Goal: Information Seeking & Learning: Learn about a topic

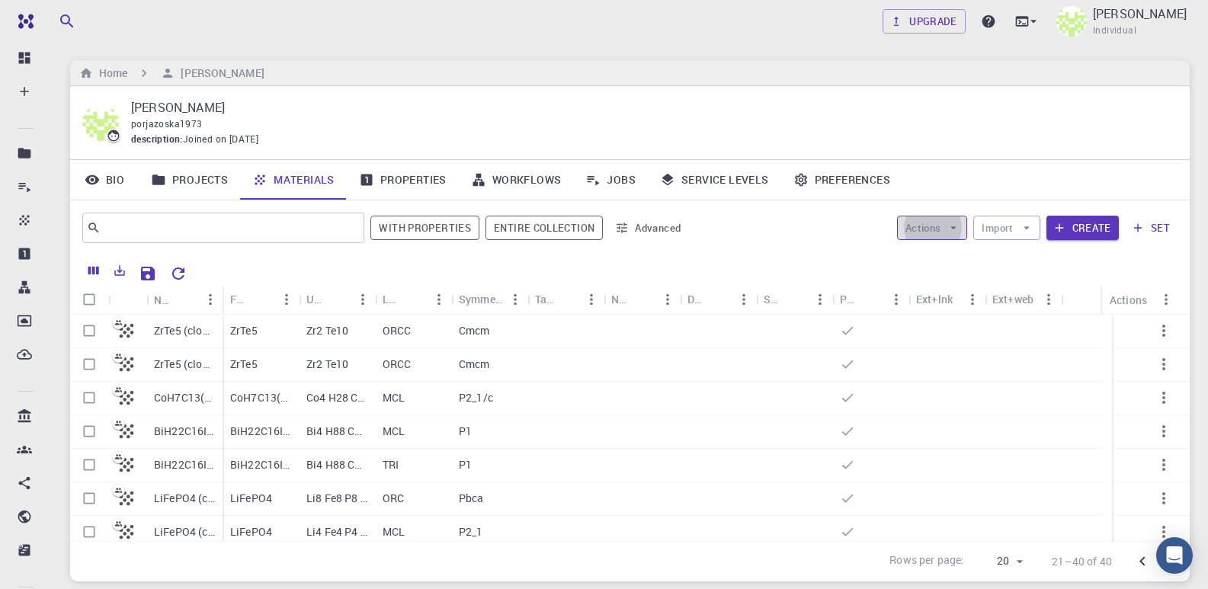
click at [960, 222] on icon "button" at bounding box center [953, 228] width 14 height 14
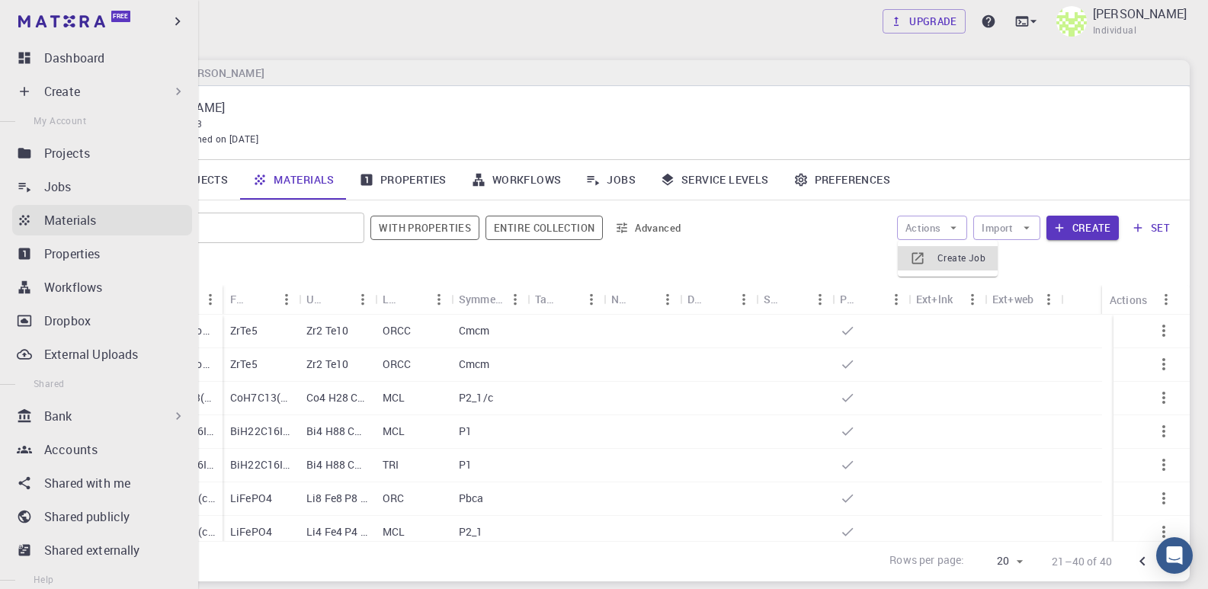
click at [67, 218] on p "Materials" at bounding box center [70, 220] width 52 height 18
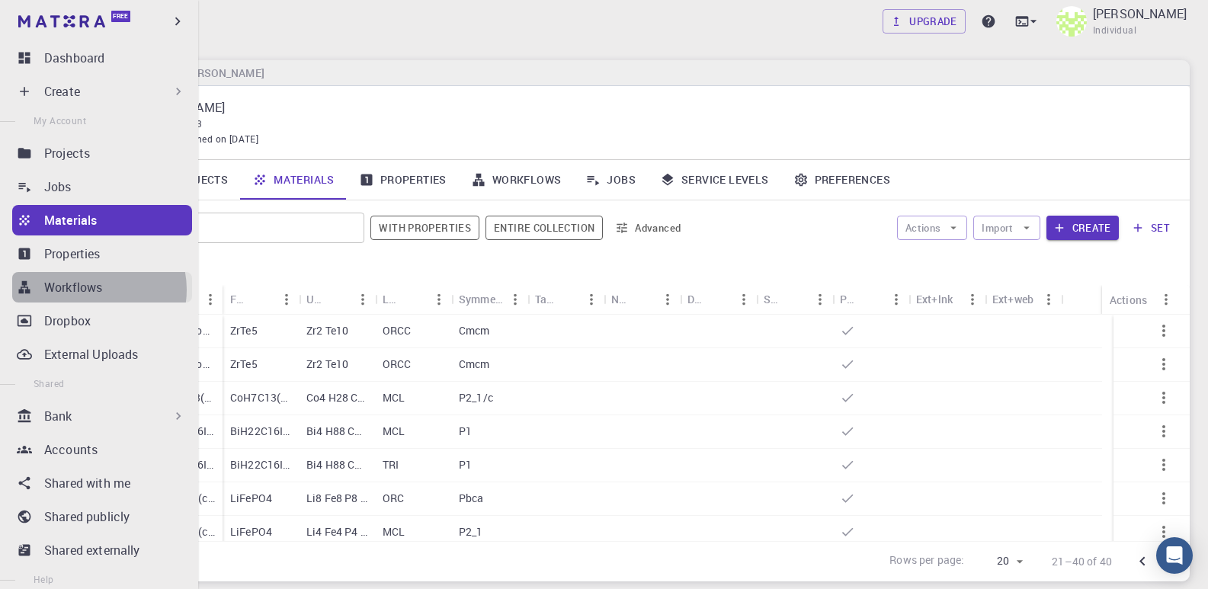
click at [91, 289] on p "Workflows" at bounding box center [73, 287] width 58 height 18
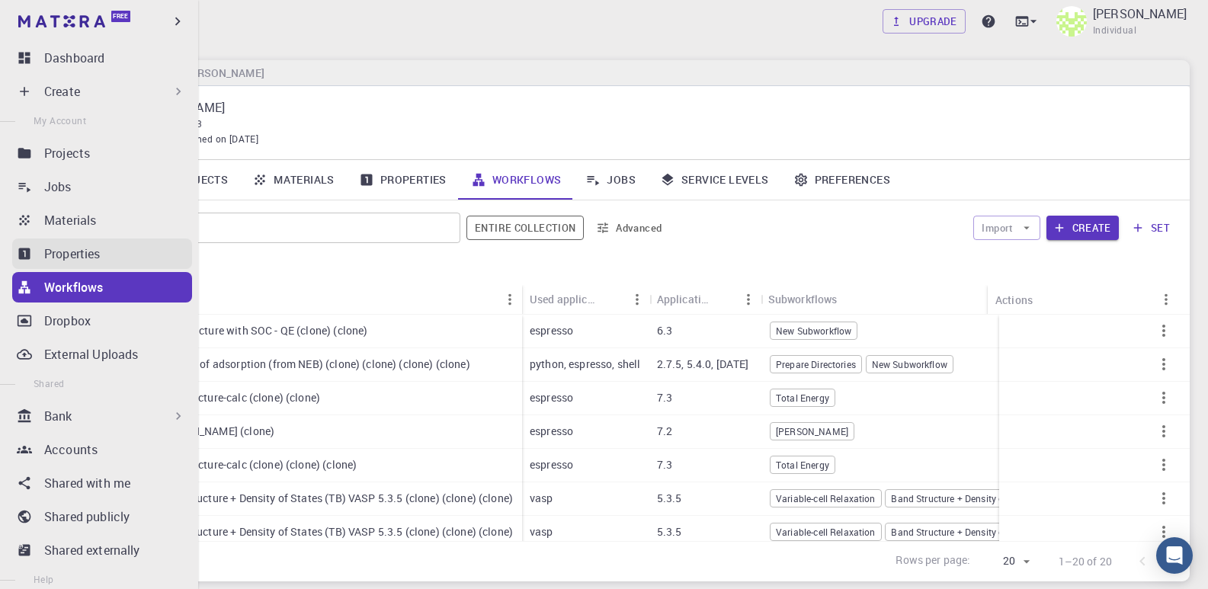
click at [27, 250] on icon at bounding box center [24, 253] width 11 height 11
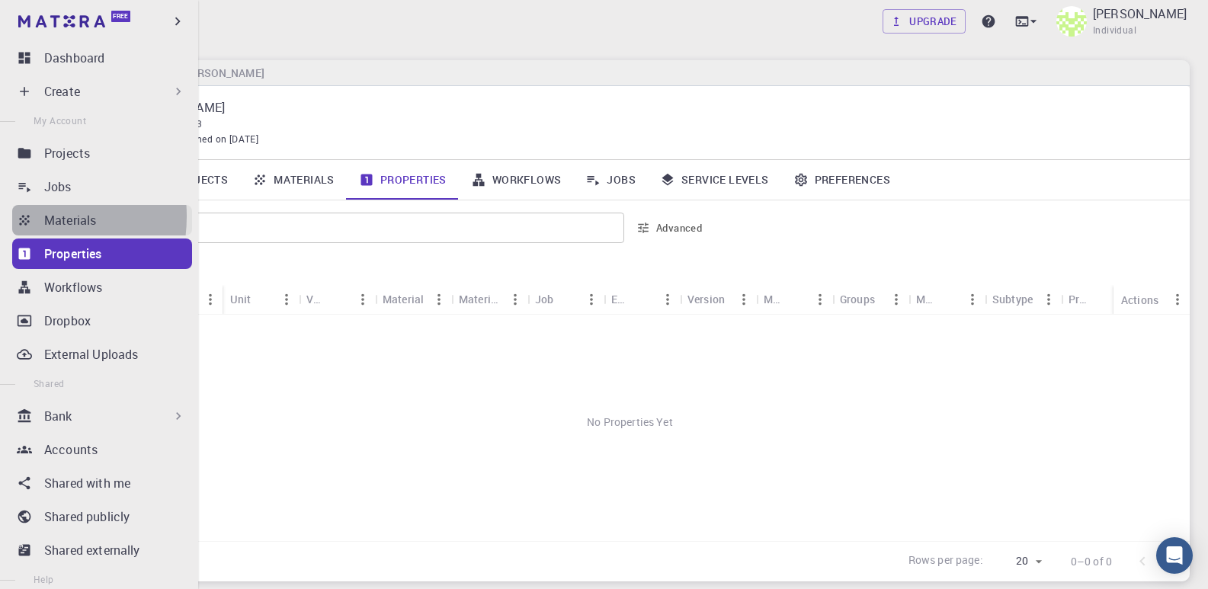
click at [26, 216] on icon at bounding box center [24, 220] width 15 height 15
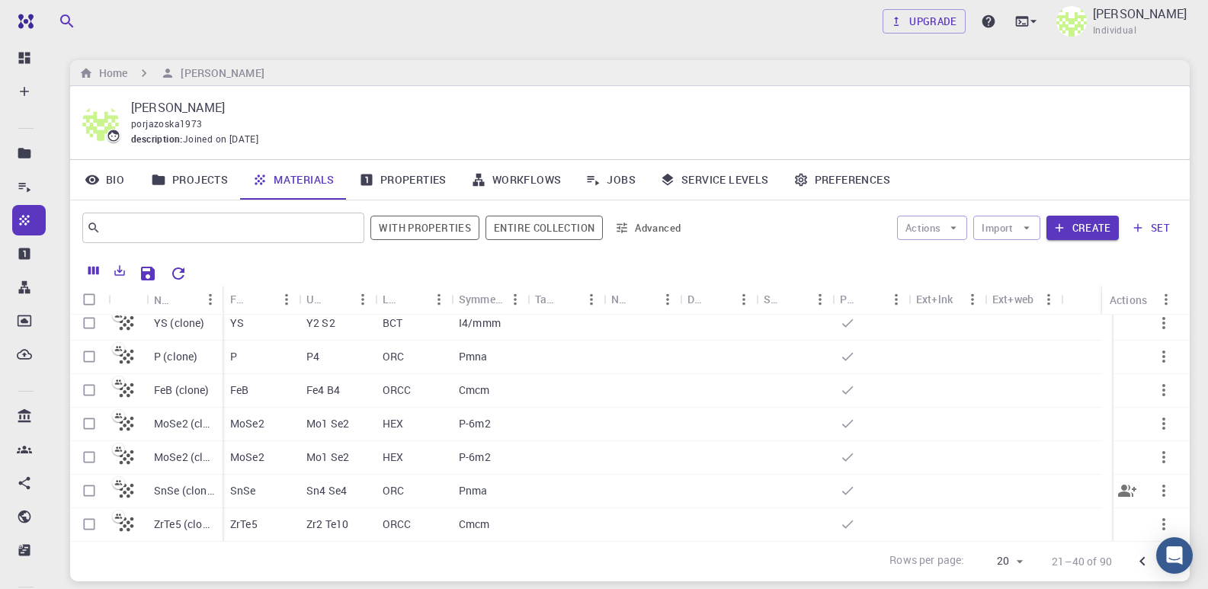
scroll to position [444, 0]
click at [533, 227] on button "Entire collection" at bounding box center [543, 228] width 117 height 24
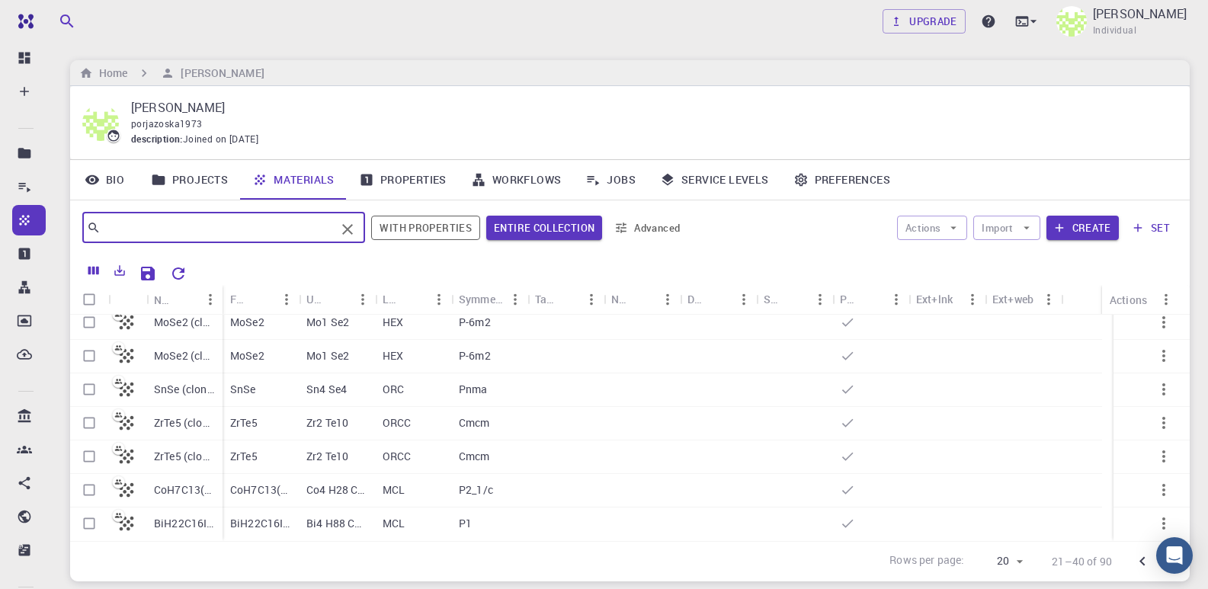
click at [210, 228] on input "text" at bounding box center [218, 227] width 235 height 21
type input "fe"
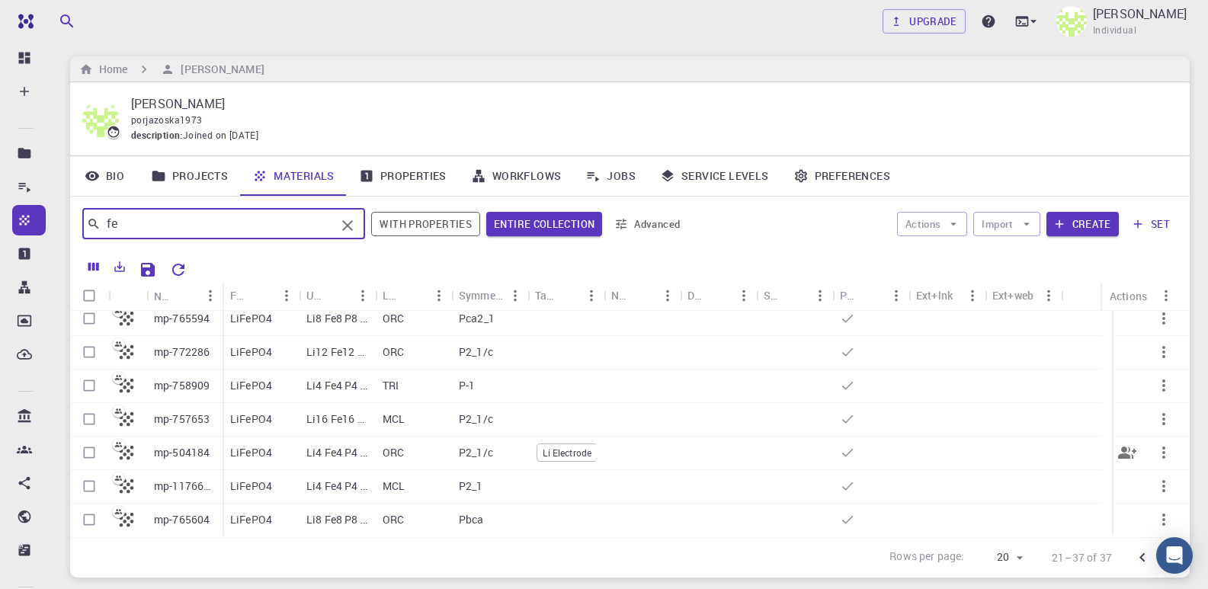
scroll to position [0, 0]
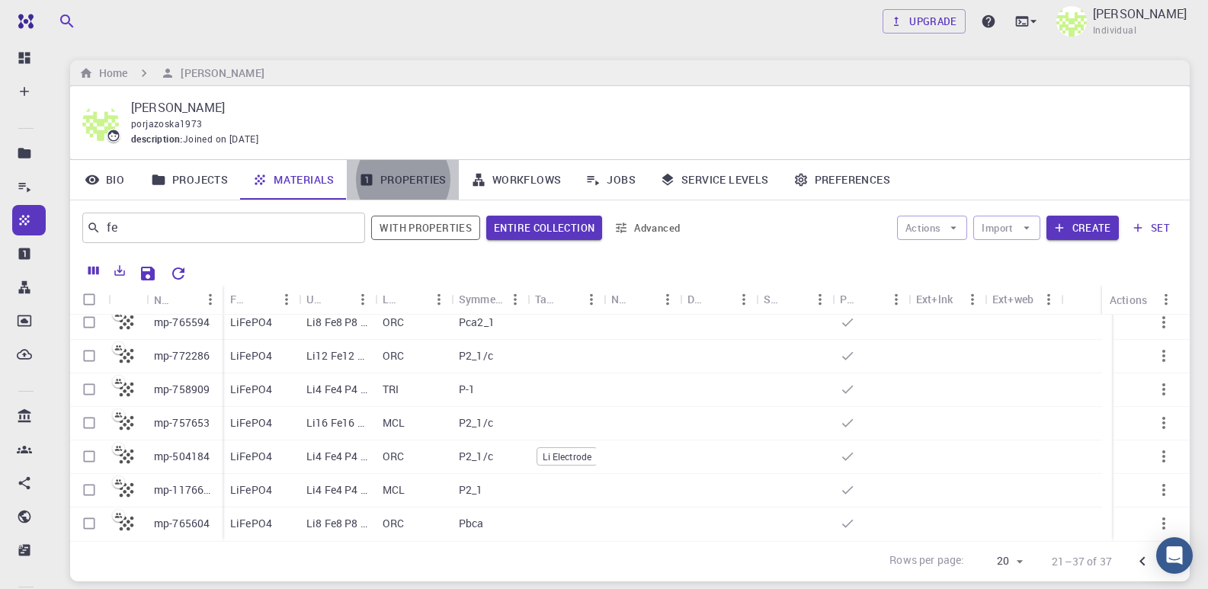
click at [421, 175] on link "Properties" at bounding box center [403, 180] width 112 height 40
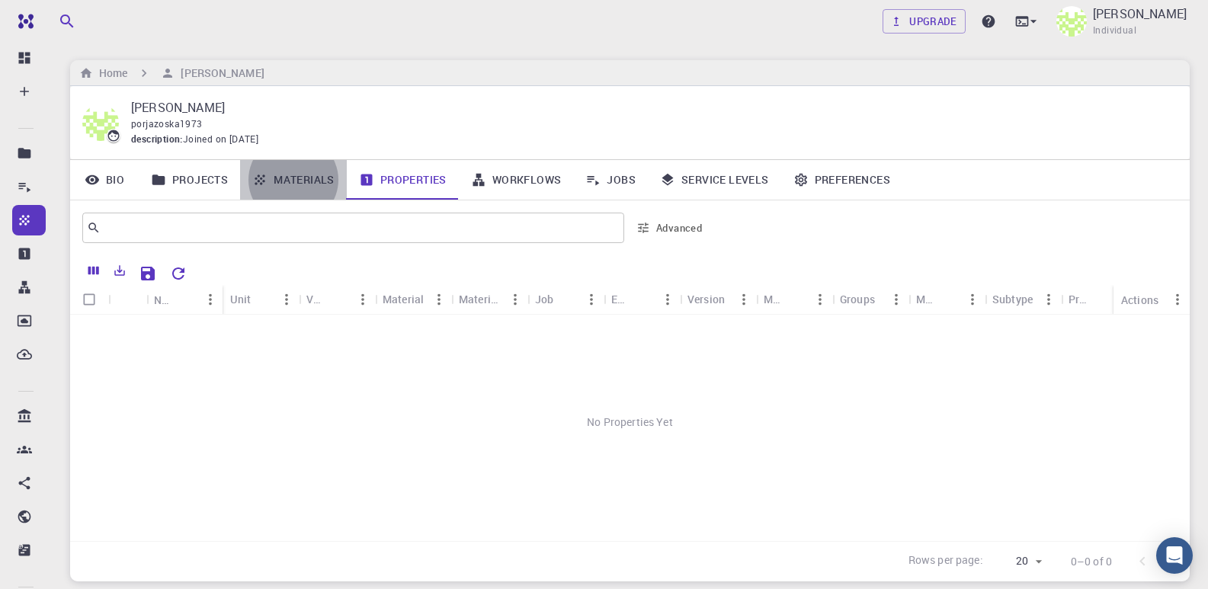
click at [289, 173] on link "Materials" at bounding box center [293, 180] width 107 height 40
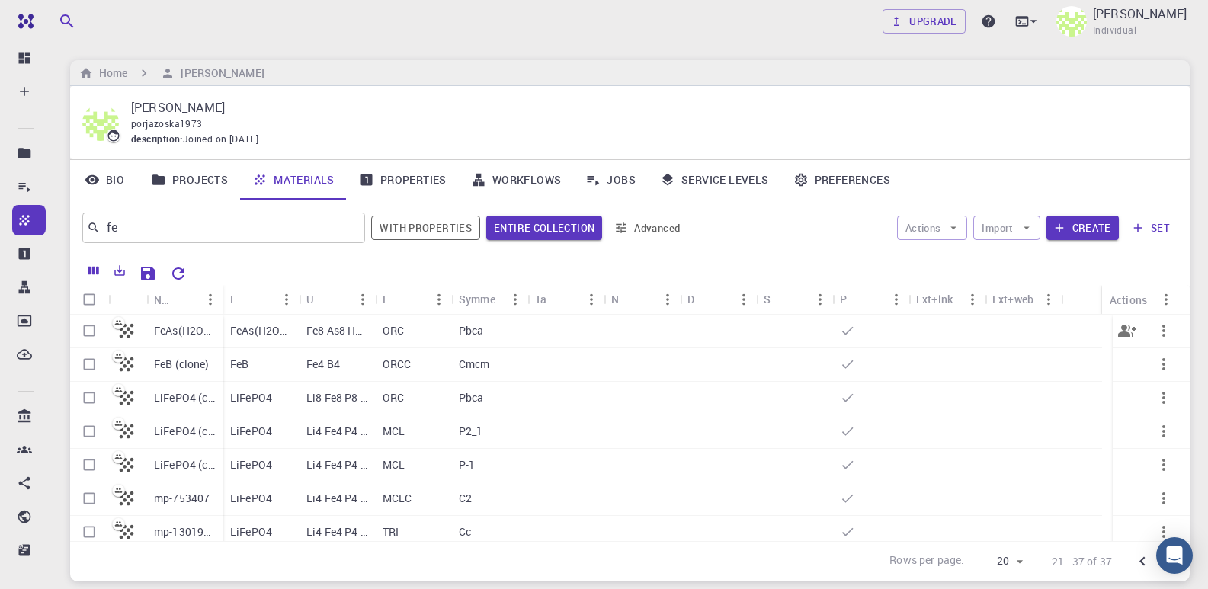
click at [94, 332] on input "Select row" at bounding box center [89, 330] width 29 height 29
checkbox input "true"
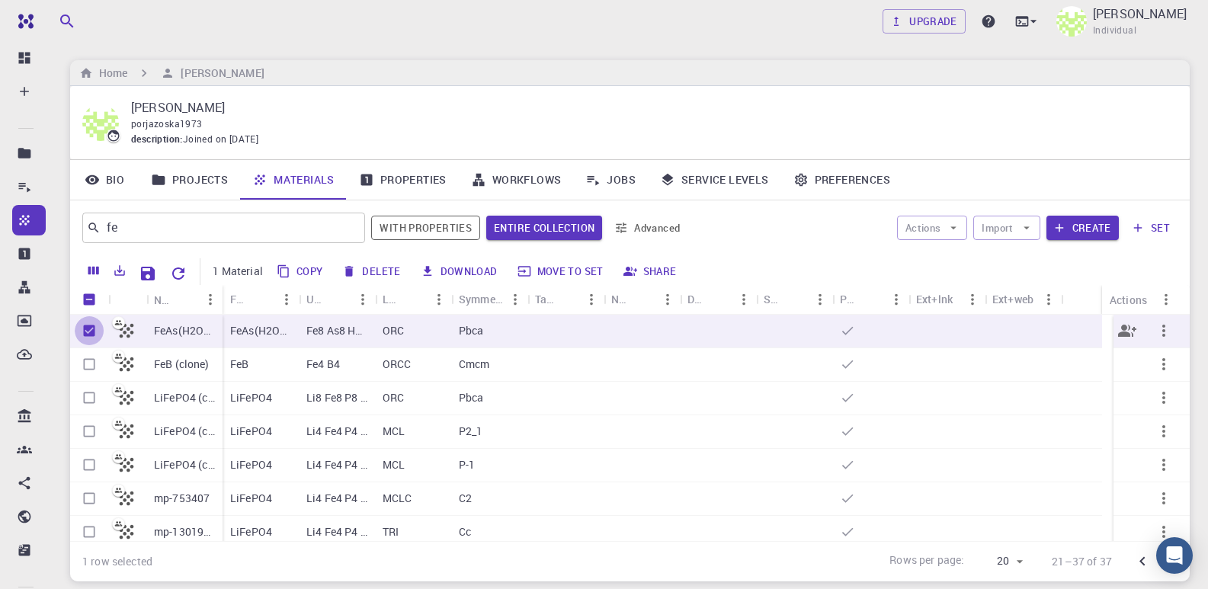
checkbox input "true"
click at [389, 173] on link "Properties" at bounding box center [403, 180] width 112 height 40
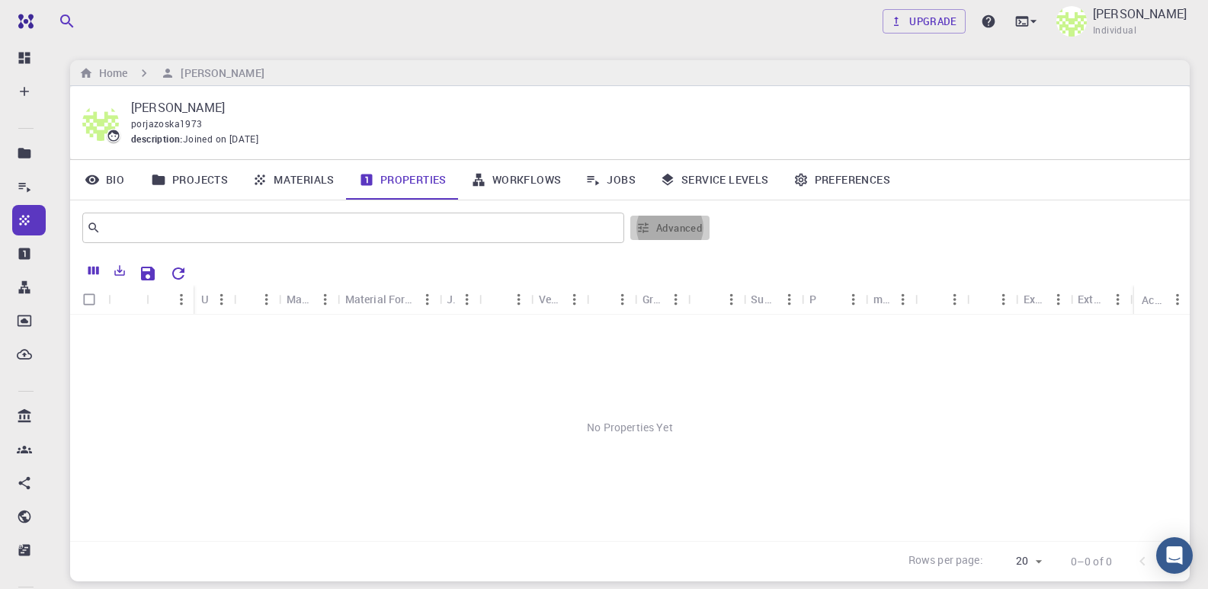
click at [667, 234] on button "Advanced" at bounding box center [669, 228] width 79 height 24
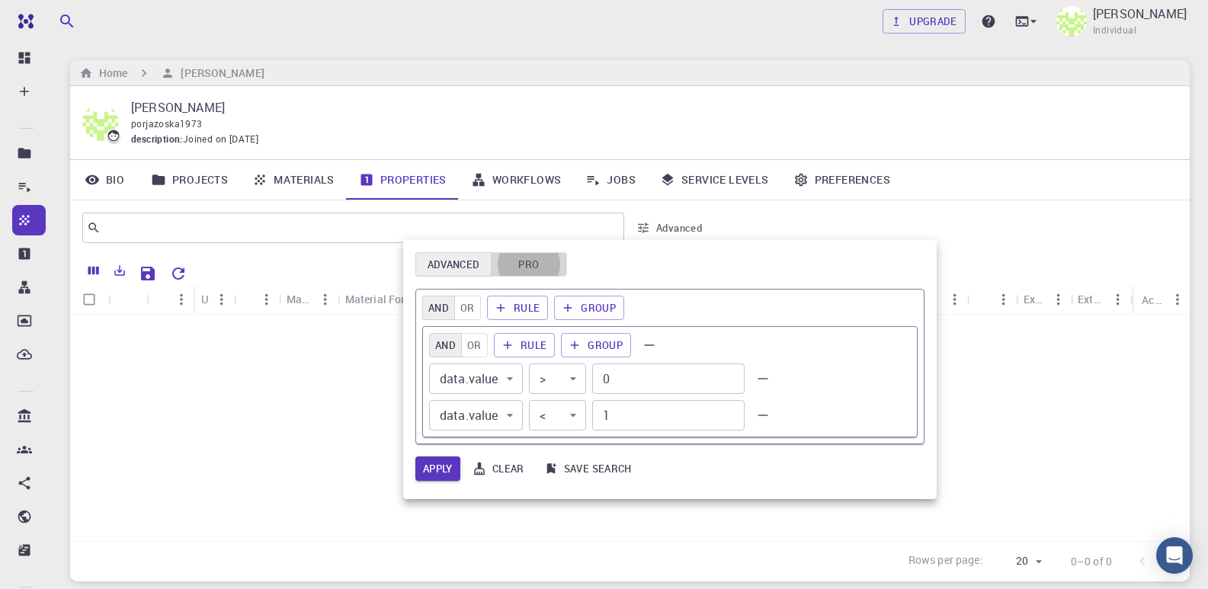
click at [526, 261] on button "Pro" at bounding box center [529, 264] width 76 height 24
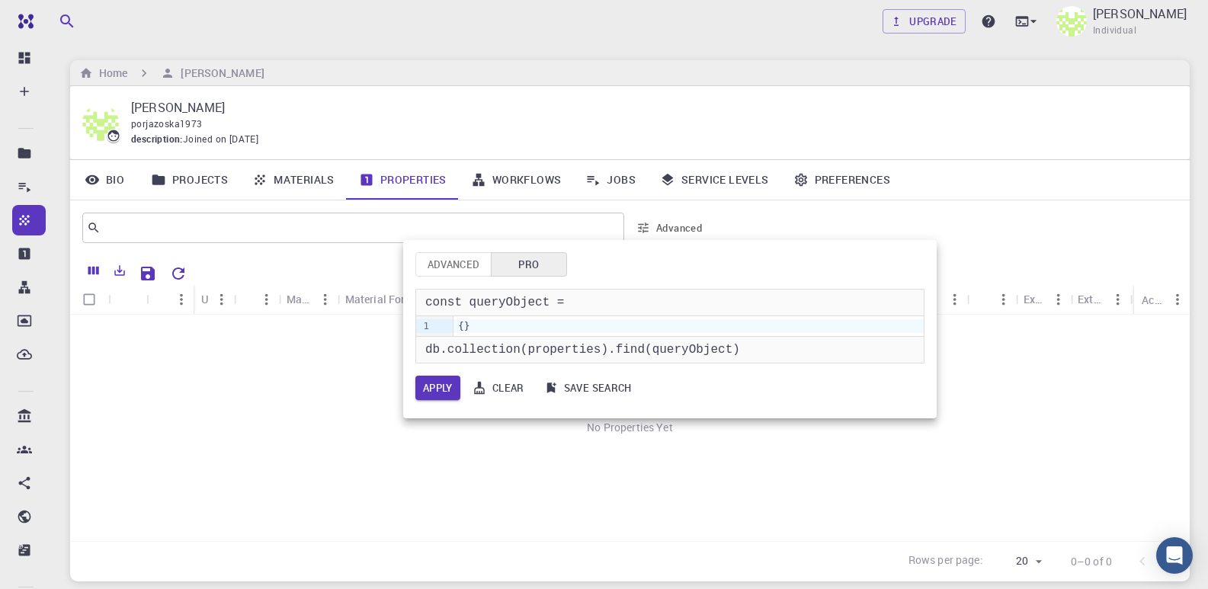
click at [432, 268] on button "Advanced" at bounding box center [453, 264] width 76 height 24
